Goal: Find specific page/section: Find specific page/section

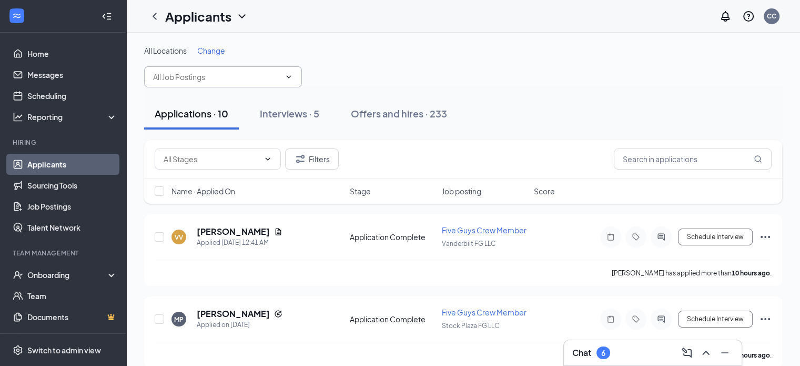
click at [233, 79] on input "text" at bounding box center [216, 77] width 127 height 12
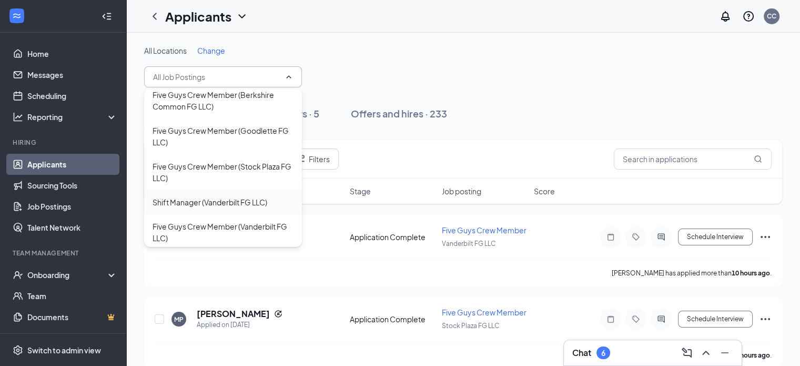
scroll to position [9, 0]
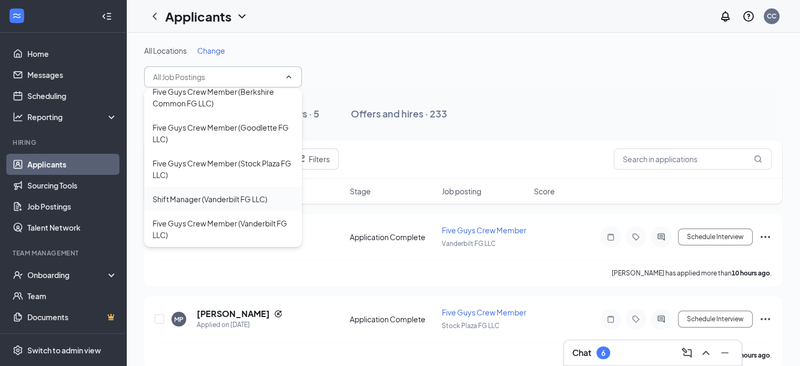
click at [244, 198] on div "Shift Manager (Vanderbilt FG LLC)" at bounding box center [210, 199] width 115 height 12
type input "Shift Manager (Vanderbilt FG LLC)"
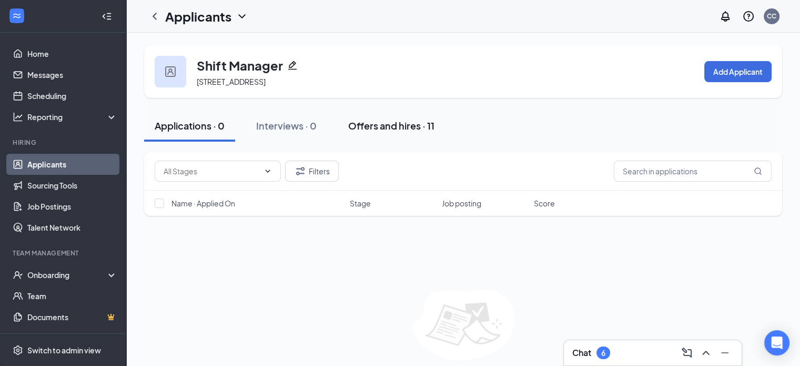
click at [391, 125] on div "Offers and hires · 11" at bounding box center [391, 125] width 86 height 13
